Goal: Information Seeking & Learning: Learn about a topic

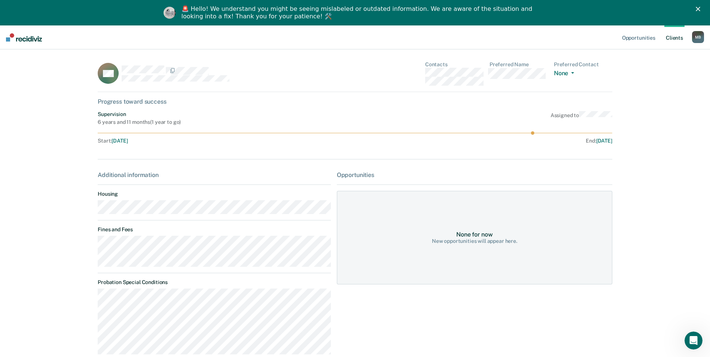
click at [674, 35] on link "Client s" at bounding box center [674, 37] width 20 height 24
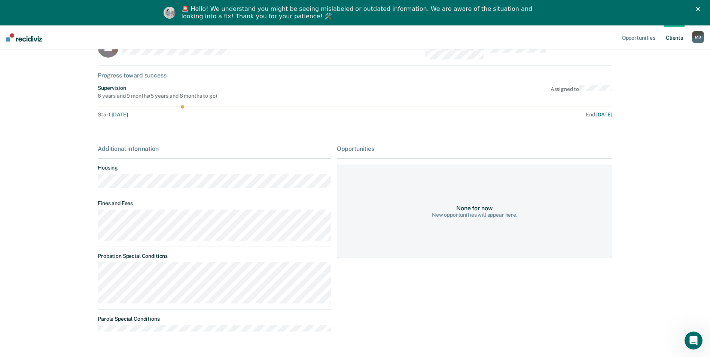
scroll to position [46, 0]
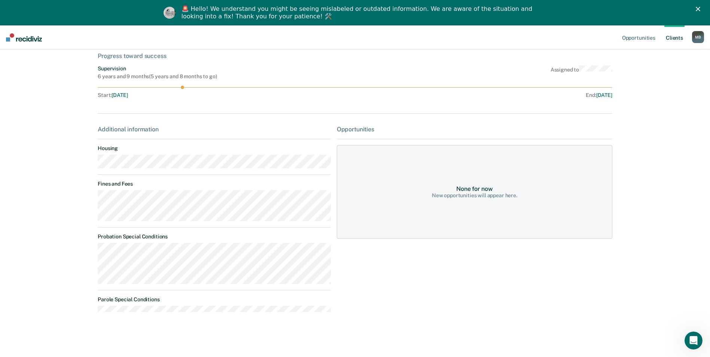
click at [672, 39] on link "Client s" at bounding box center [674, 37] width 20 height 24
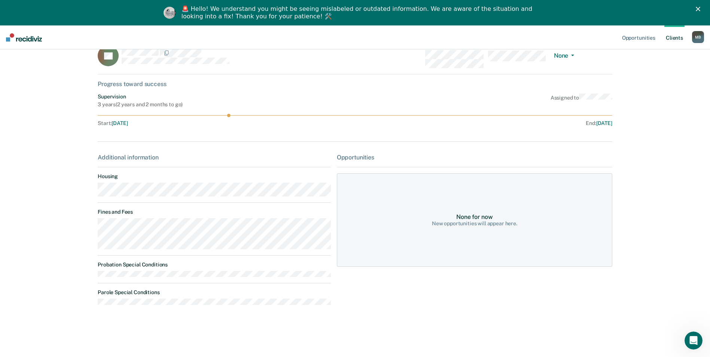
scroll to position [25, 0]
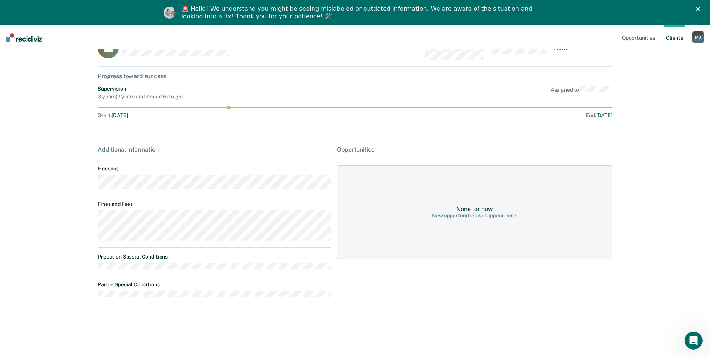
click at [672, 34] on link "Client s" at bounding box center [674, 37] width 20 height 24
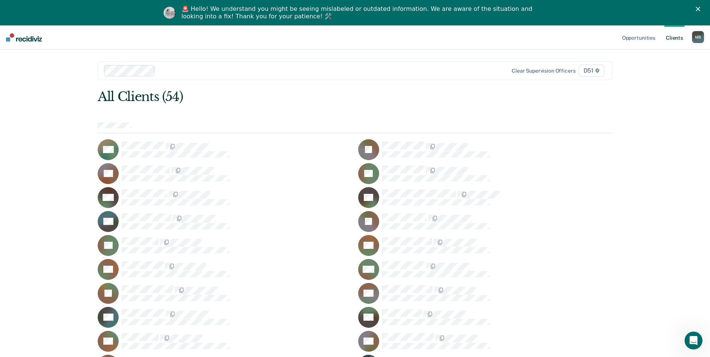
scroll to position [37, 0]
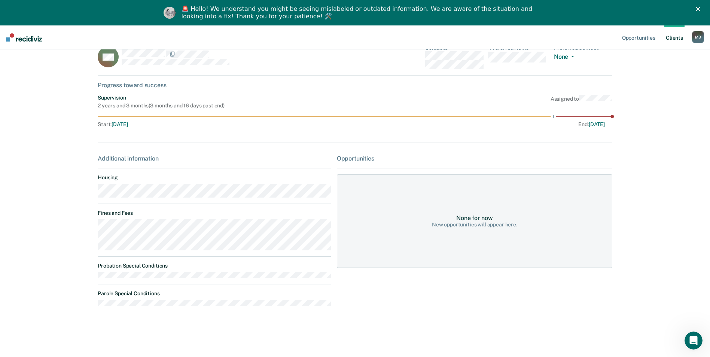
scroll to position [25, 0]
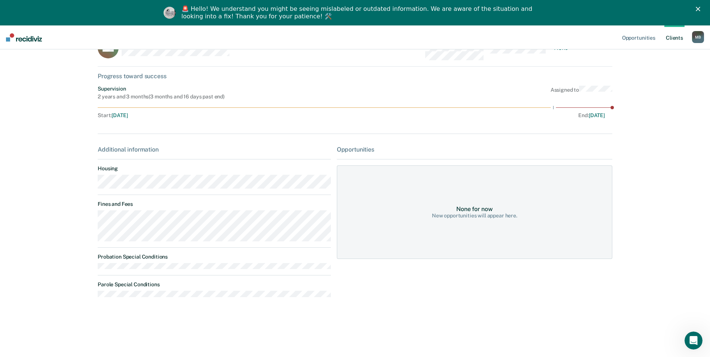
click at [674, 39] on link "Client s" at bounding box center [674, 37] width 20 height 24
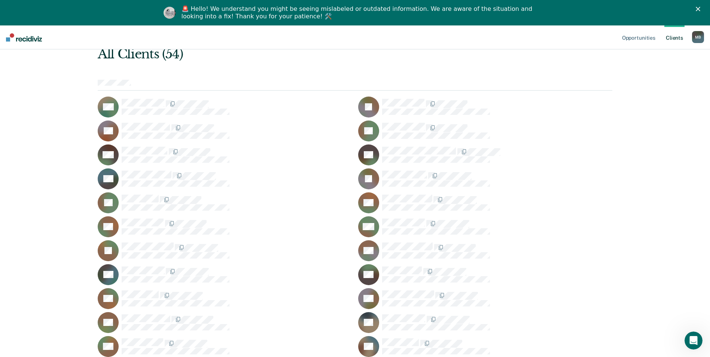
scroll to position [112, 0]
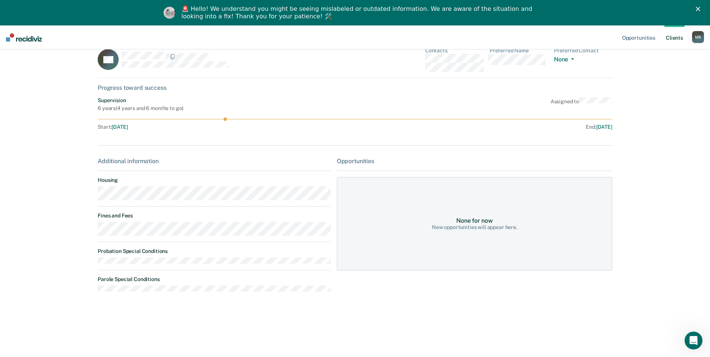
scroll to position [25, 0]
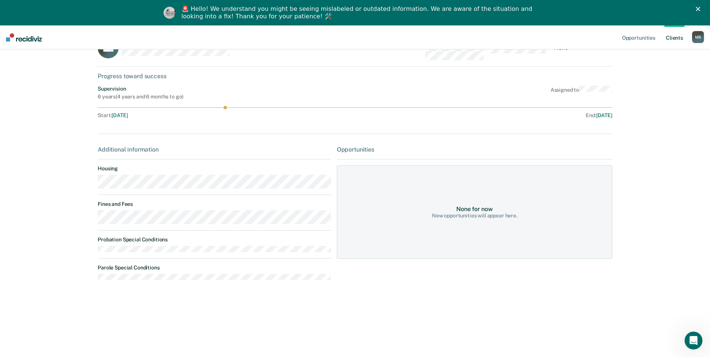
click at [678, 36] on link "Client s" at bounding box center [674, 37] width 20 height 24
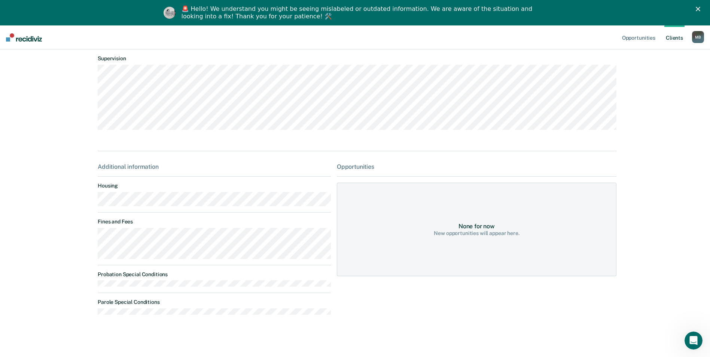
scroll to position [67, 0]
click at [681, 42] on link "Client s" at bounding box center [674, 37] width 20 height 24
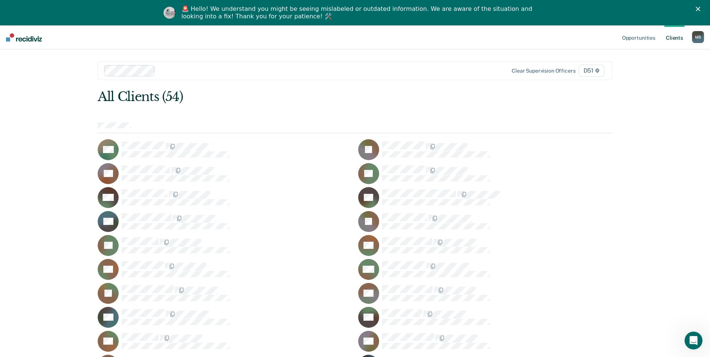
scroll to position [150, 0]
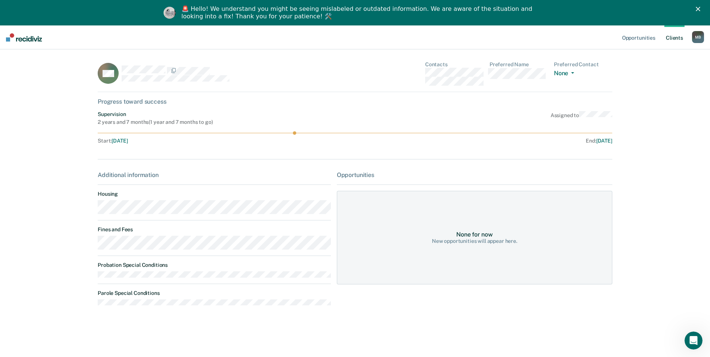
click at [678, 40] on link "Client s" at bounding box center [674, 37] width 20 height 24
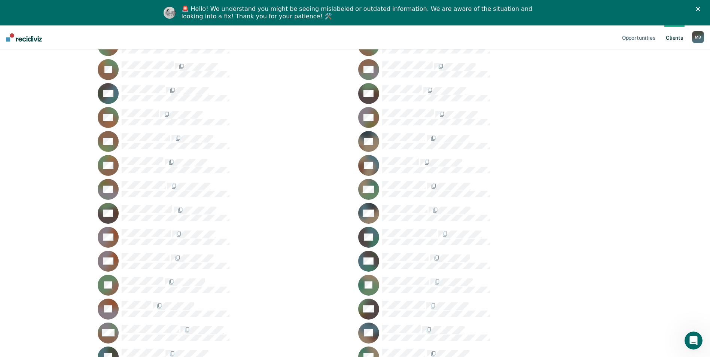
scroll to position [225, 0]
click at [127, 228] on div "AH" at bounding box center [225, 236] width 254 height 21
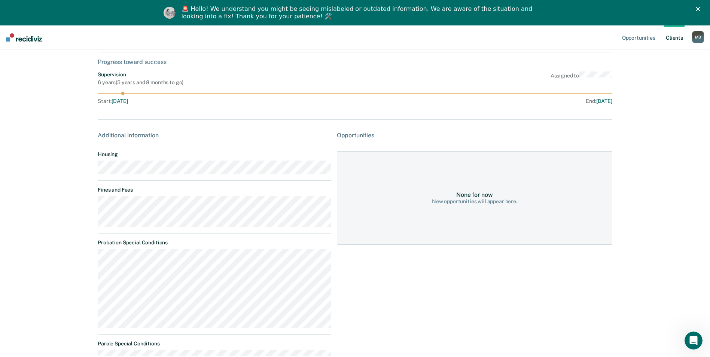
scroll to position [84, 0]
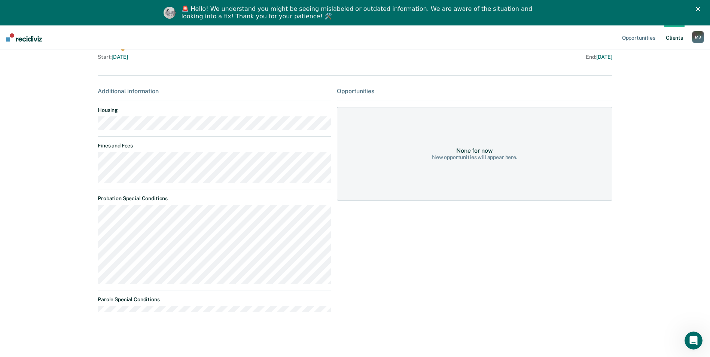
click at [674, 34] on link "Client s" at bounding box center [674, 37] width 20 height 24
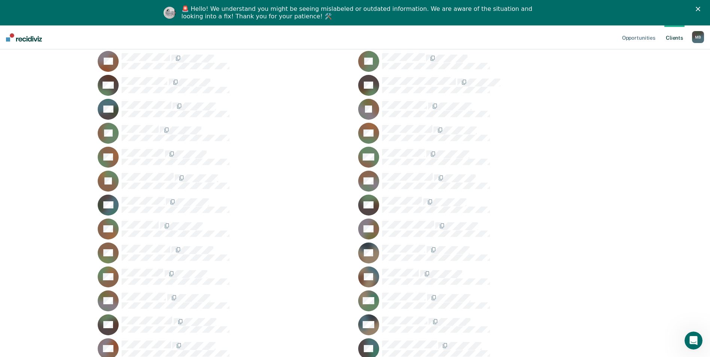
scroll to position [150, 0]
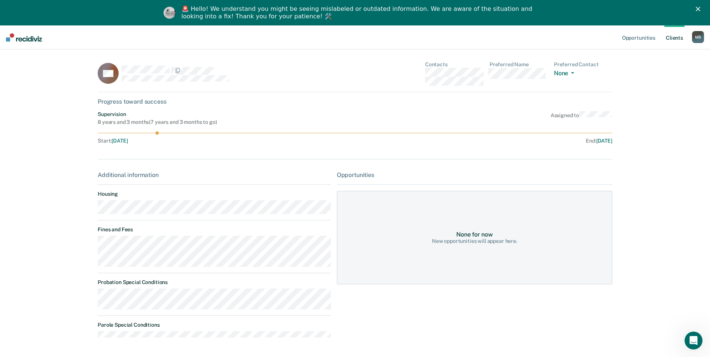
scroll to position [26, 0]
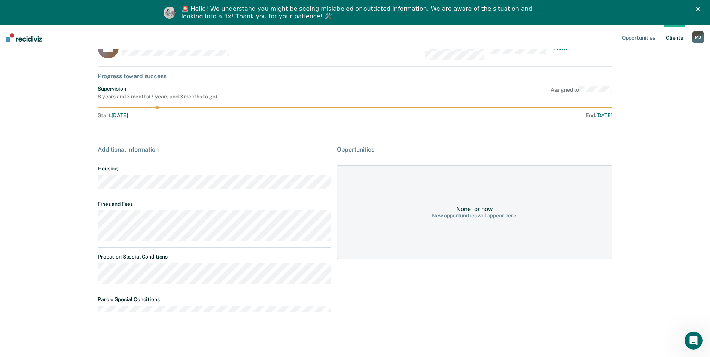
click at [674, 41] on link "Client s" at bounding box center [674, 37] width 20 height 24
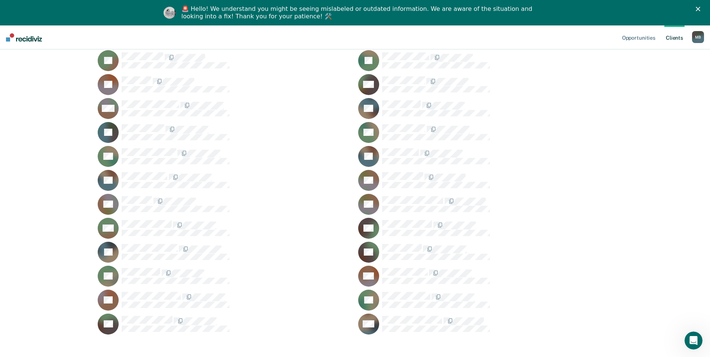
scroll to position [449, 0]
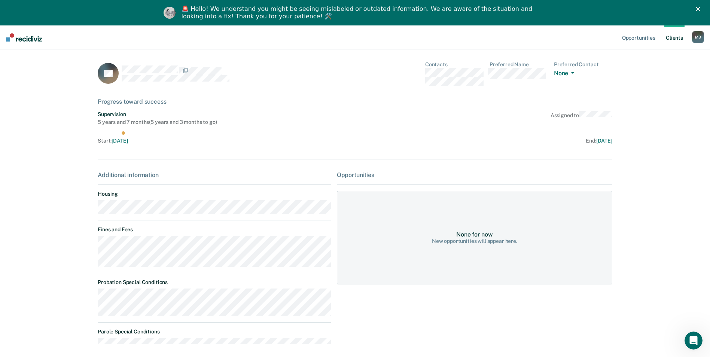
scroll to position [33, 0]
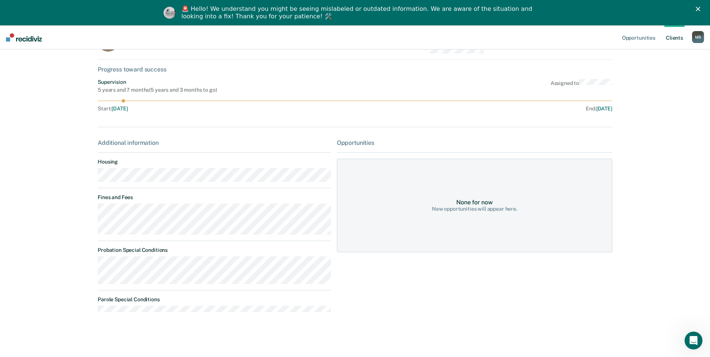
click at [673, 30] on link "Client s" at bounding box center [674, 37] width 20 height 24
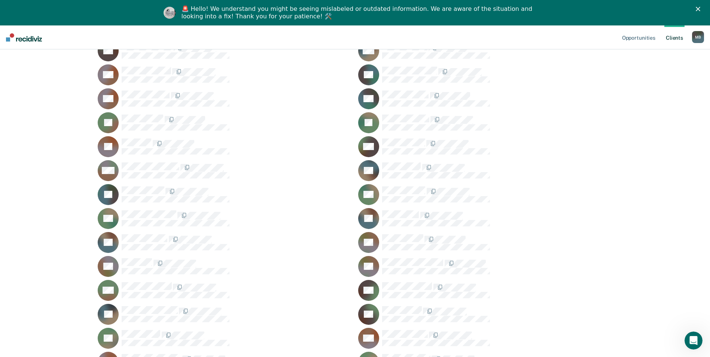
scroll to position [455, 0]
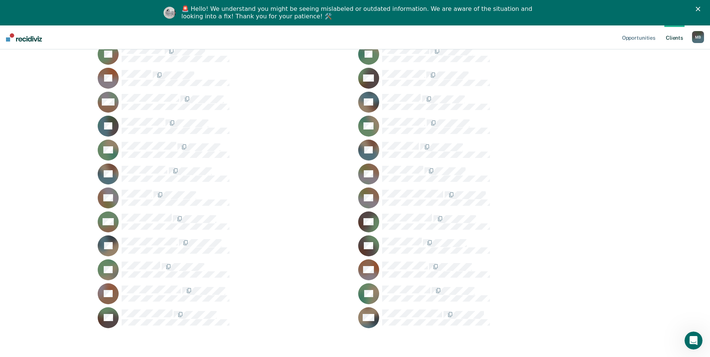
click at [400, 237] on div "OT" at bounding box center [485, 245] width 254 height 21
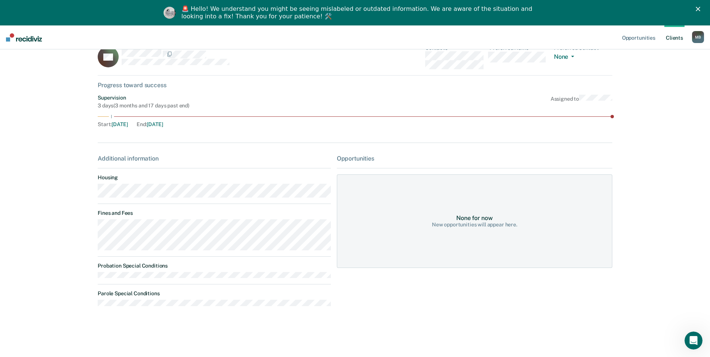
scroll to position [25, 0]
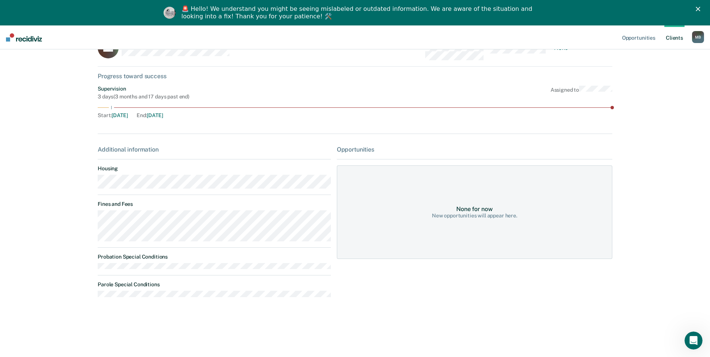
click at [676, 37] on link "Client s" at bounding box center [674, 37] width 20 height 24
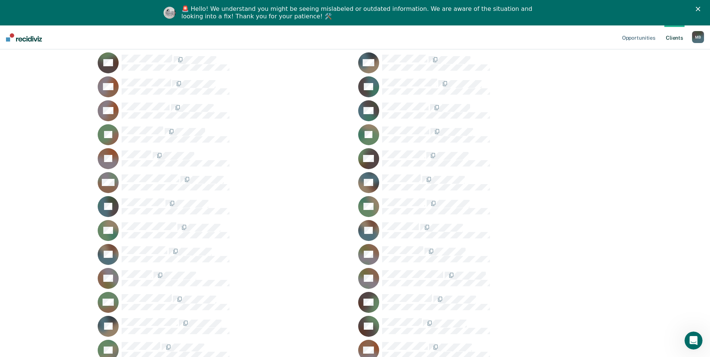
scroll to position [455, 0]
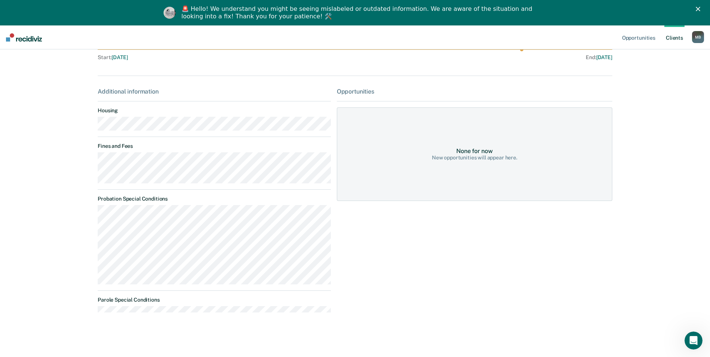
scroll to position [84, 0]
click at [679, 36] on link "Client s" at bounding box center [674, 37] width 20 height 24
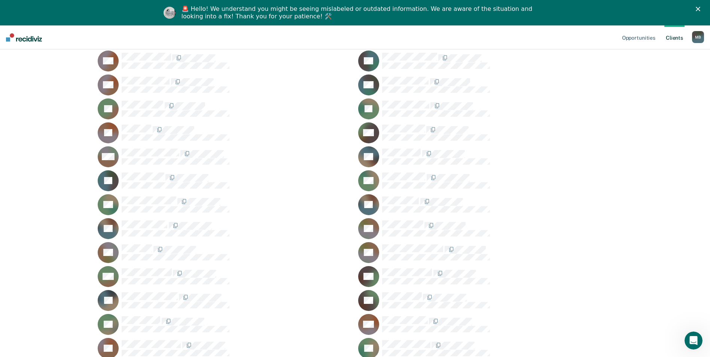
scroll to position [455, 0]
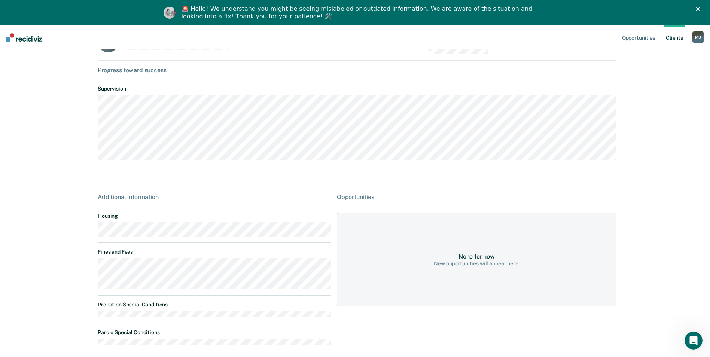
scroll to position [67, 0]
